Goal: Navigation & Orientation: Find specific page/section

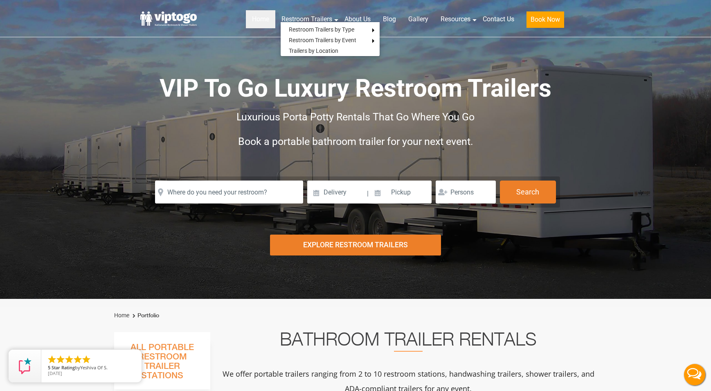
click at [260, 19] on link "Home" at bounding box center [260, 19] width 29 height 18
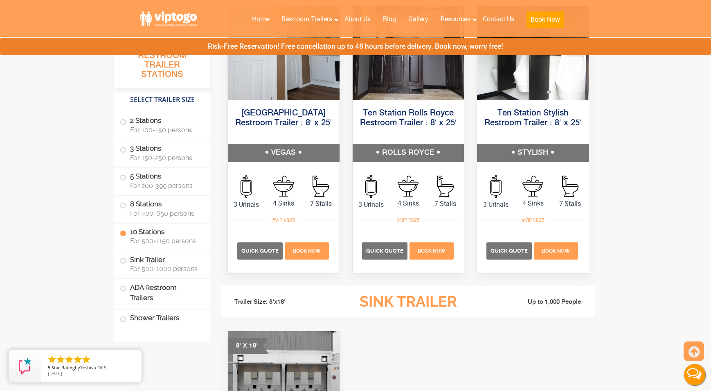
scroll to position [1988, 0]
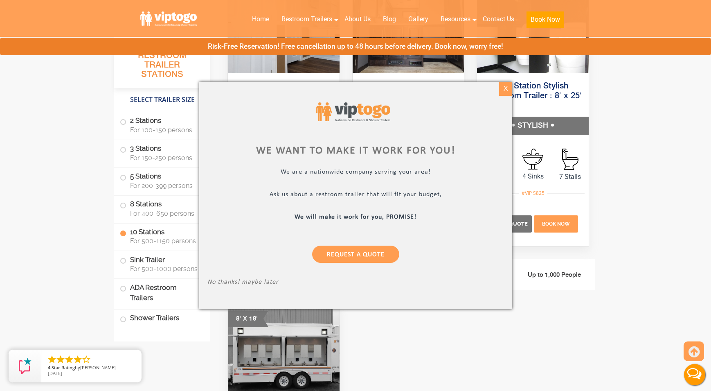
click at [504, 88] on div "X" at bounding box center [505, 89] width 13 height 14
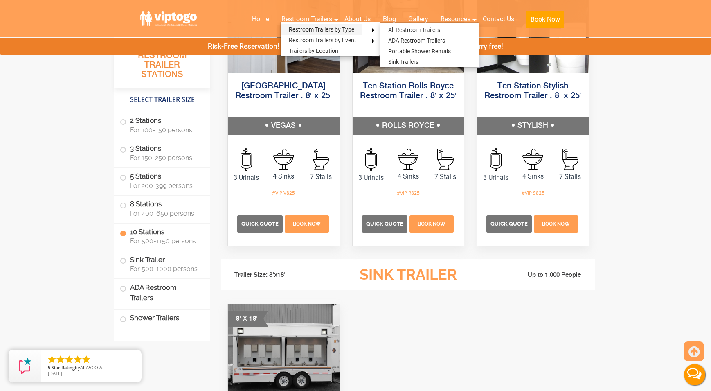
click at [310, 32] on link "Restroom Trailers by Type" at bounding box center [322, 29] width 82 height 11
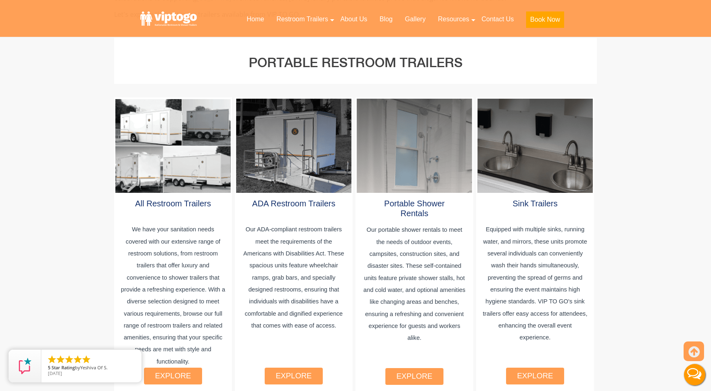
scroll to position [466, 0]
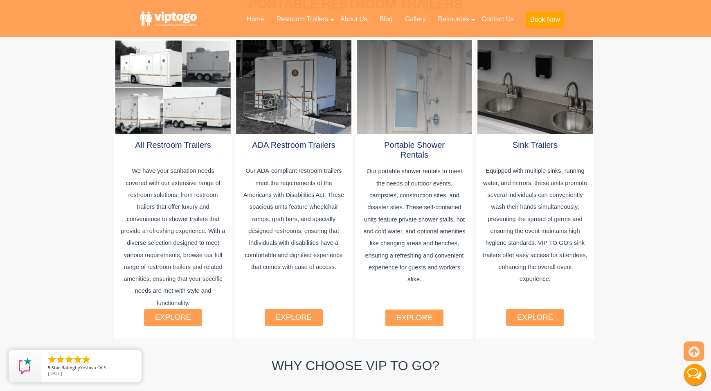
click at [186, 314] on div "explore" at bounding box center [173, 317] width 58 height 17
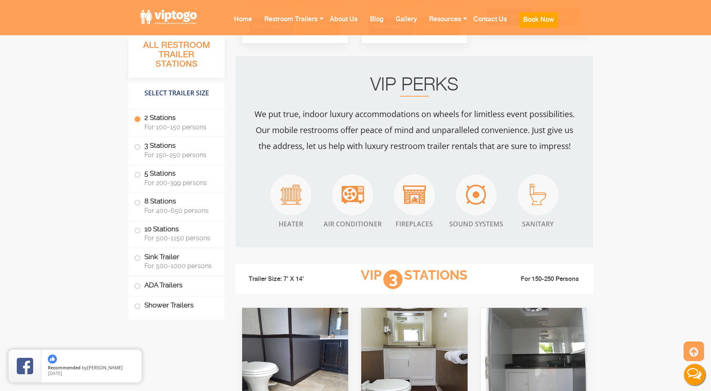
scroll to position [810, 0]
